Goal: Task Accomplishment & Management: Use online tool/utility

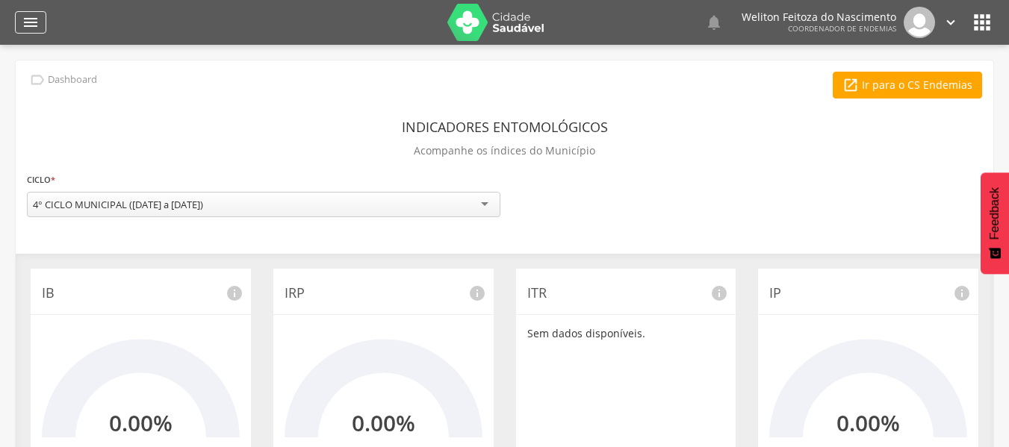
click at [28, 23] on icon "" at bounding box center [31, 22] width 18 height 18
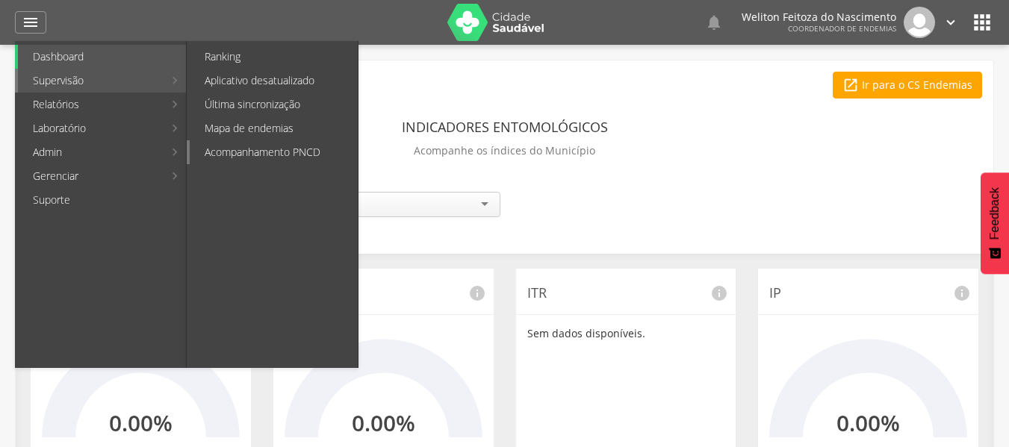
click at [236, 148] on link "Acompanhamento PNCD" at bounding box center [274, 152] width 168 height 24
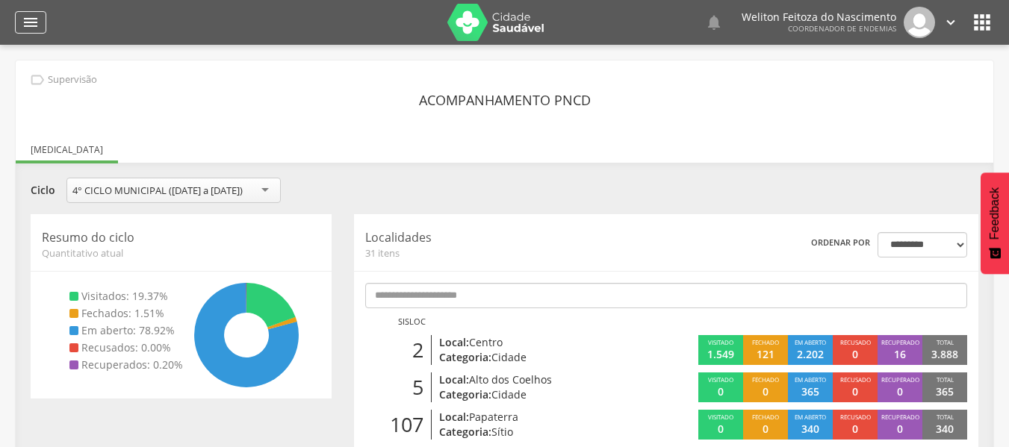
click at [31, 22] on icon "" at bounding box center [31, 22] width 18 height 18
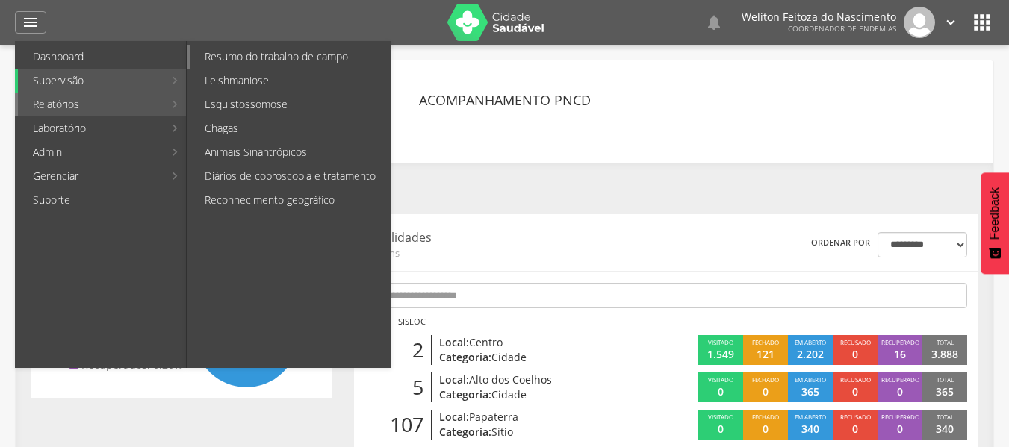
click at [289, 57] on link "Resumo do trabalho de campo" at bounding box center [290, 57] width 201 height 24
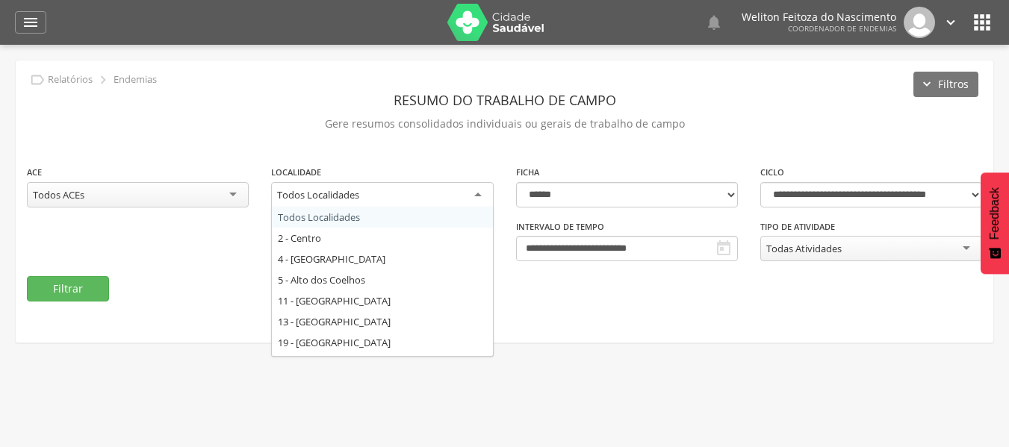
click at [477, 196] on div "Todos Localidades" at bounding box center [382, 195] width 222 height 27
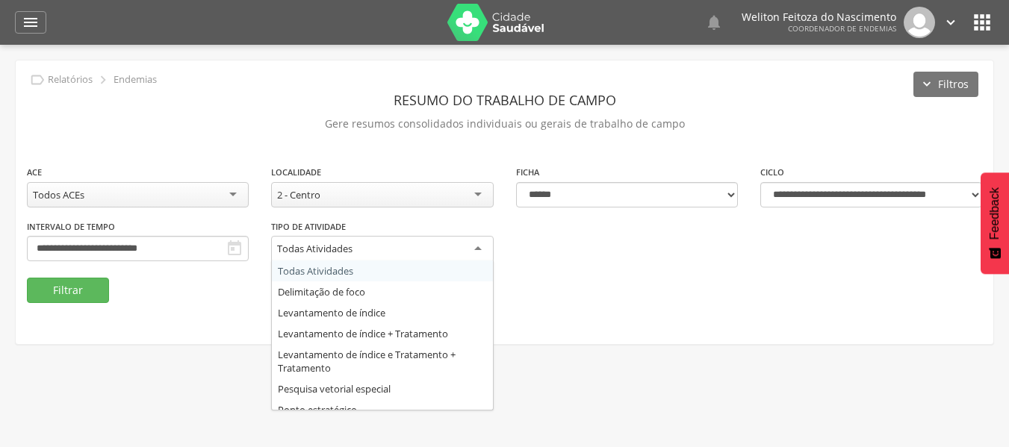
click at [475, 246] on div "Todas Atividades" at bounding box center [382, 249] width 222 height 27
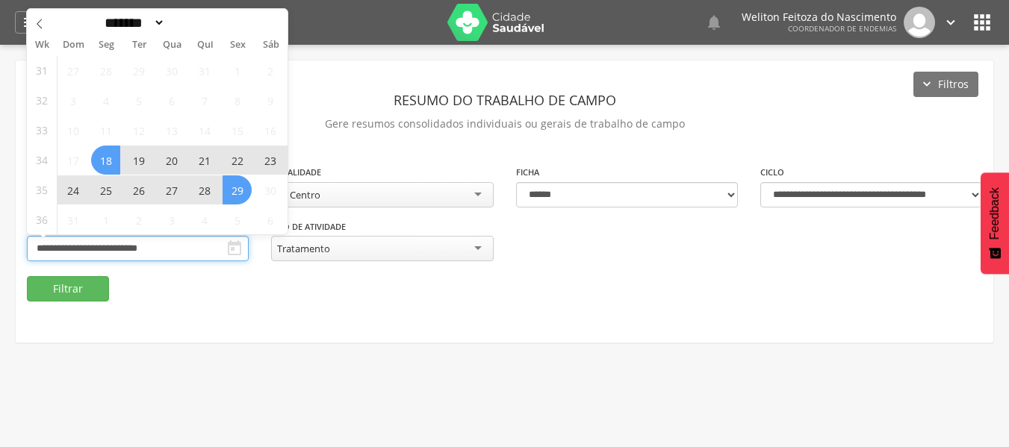
click at [199, 252] on input "**********" at bounding box center [138, 248] width 222 height 25
click at [236, 184] on span "29" at bounding box center [237, 190] width 29 height 29
type input "**********"
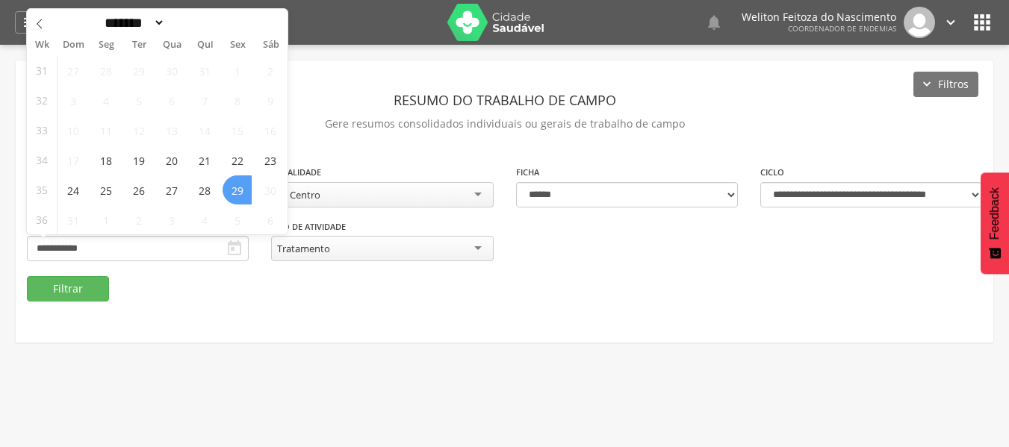
click at [236, 184] on span "29" at bounding box center [237, 190] width 29 height 29
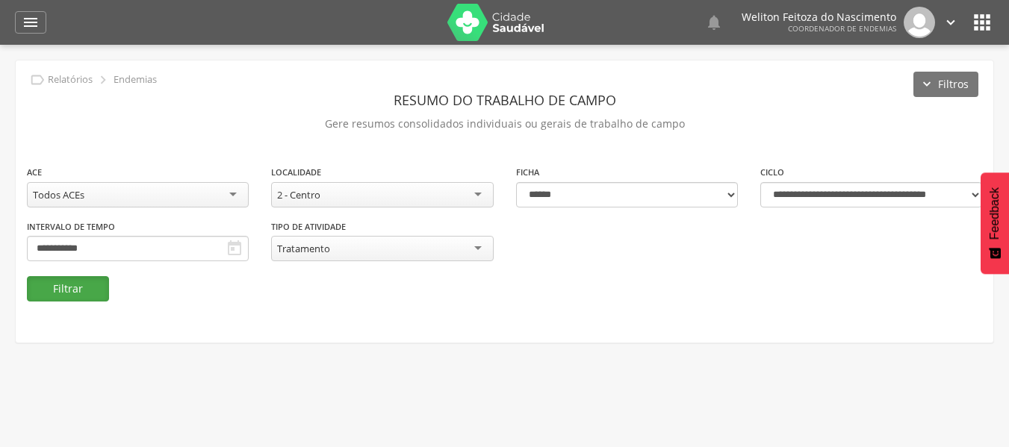
click at [69, 288] on button "Filtrar" at bounding box center [68, 288] width 82 height 25
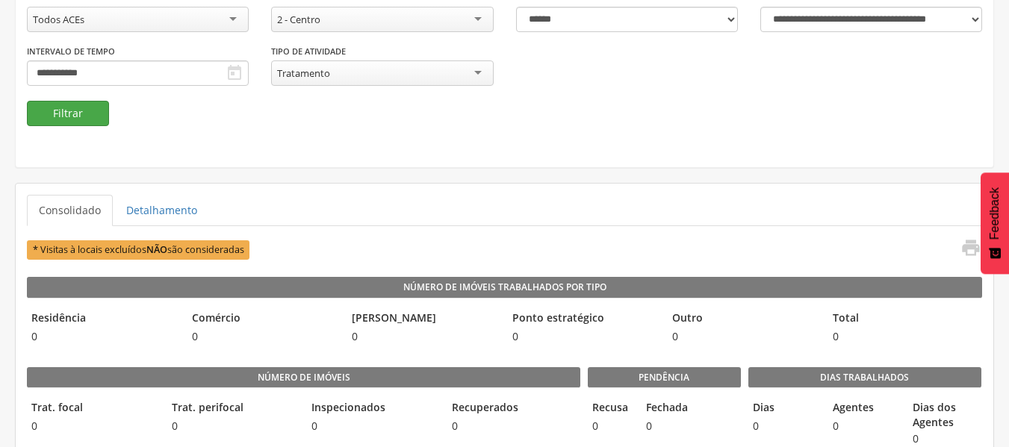
scroll to position [0, 0]
